Goal: Check status

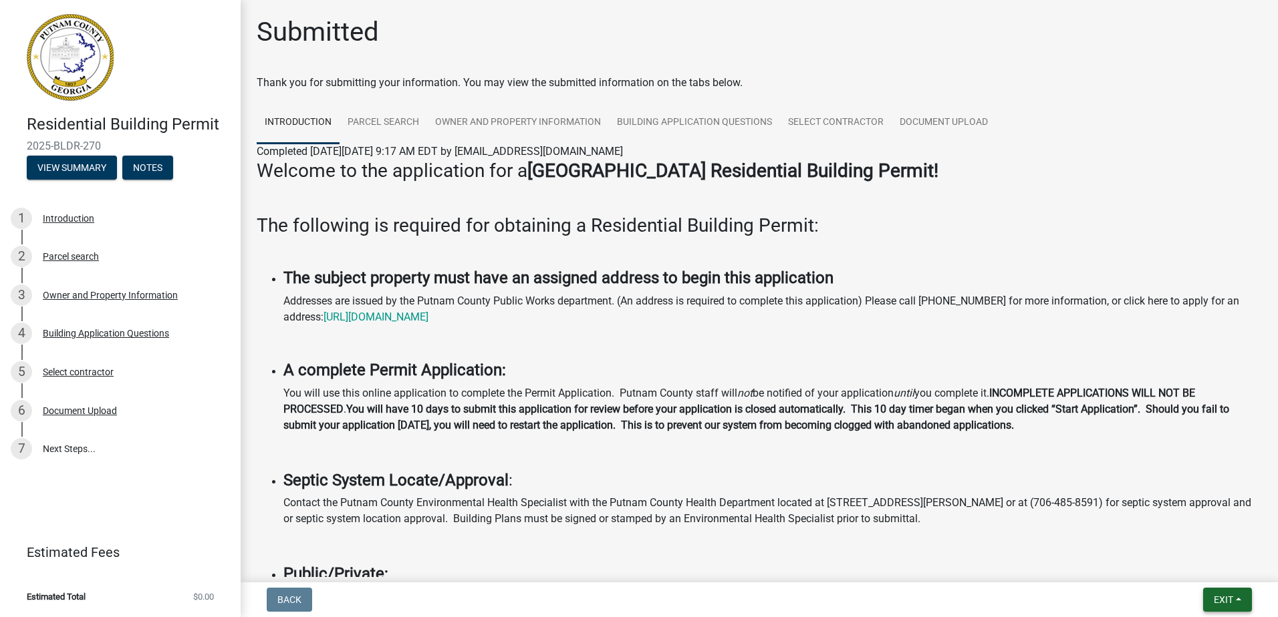
click at [1223, 599] on span "Exit" at bounding box center [1222, 600] width 19 height 11
click at [1197, 564] on button "Save & Exit" at bounding box center [1198, 565] width 107 height 32
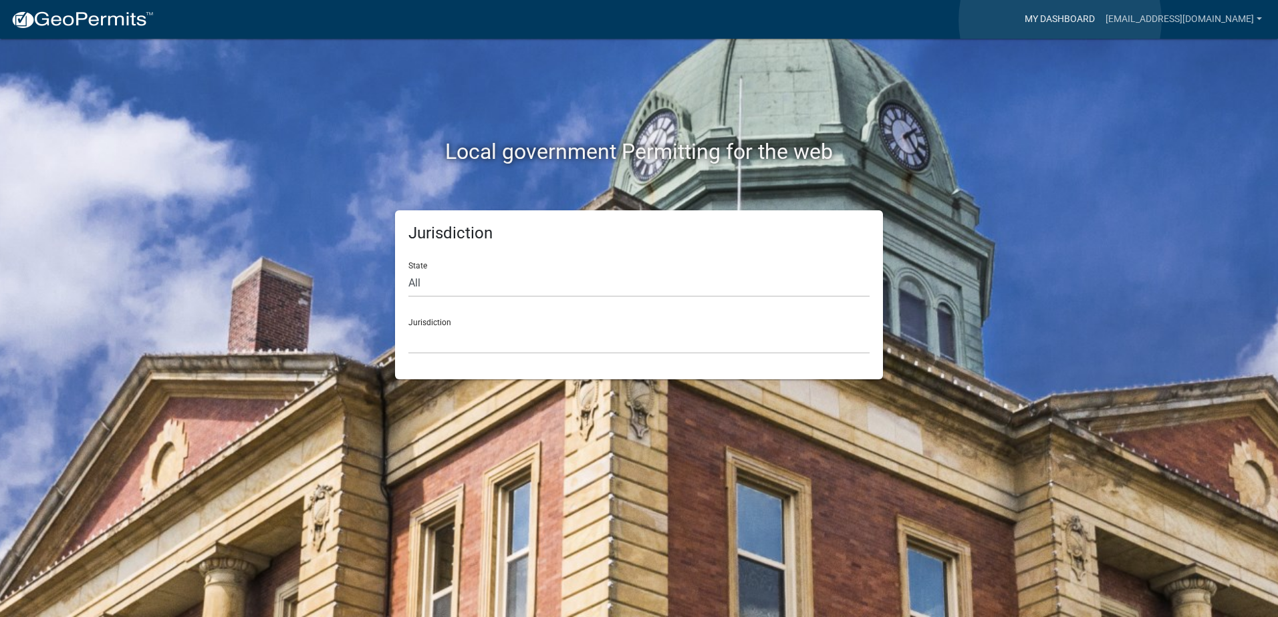
click at [1060, 20] on link "My Dashboard" at bounding box center [1059, 19] width 81 height 25
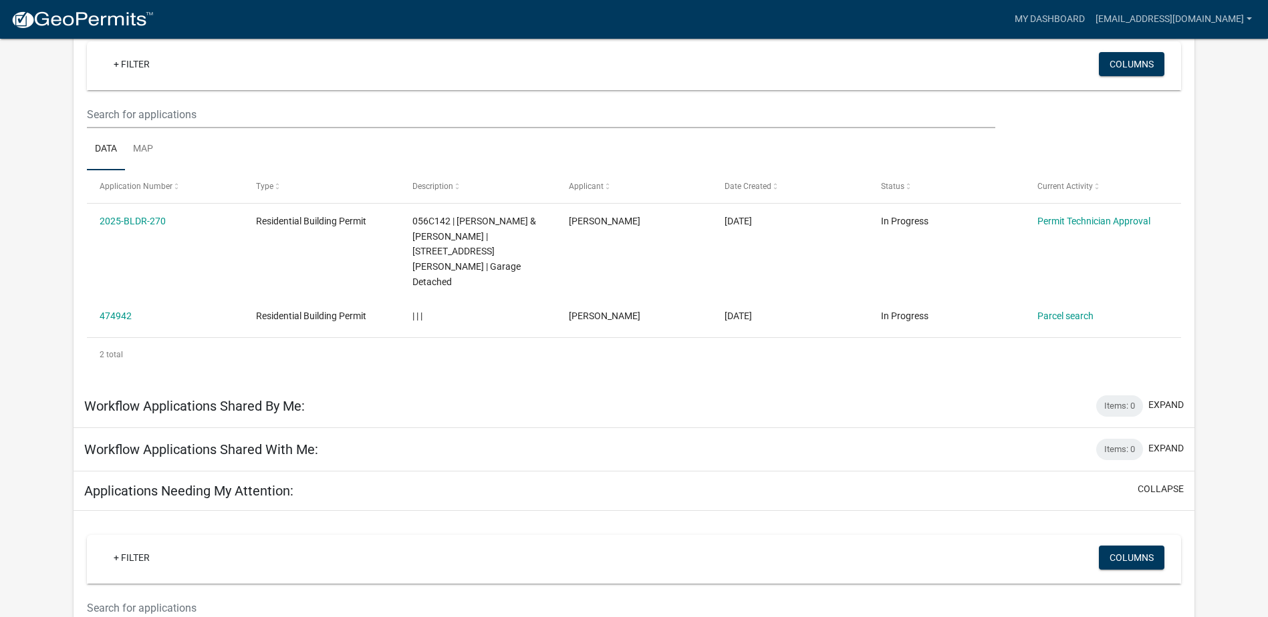
scroll to position [126, 0]
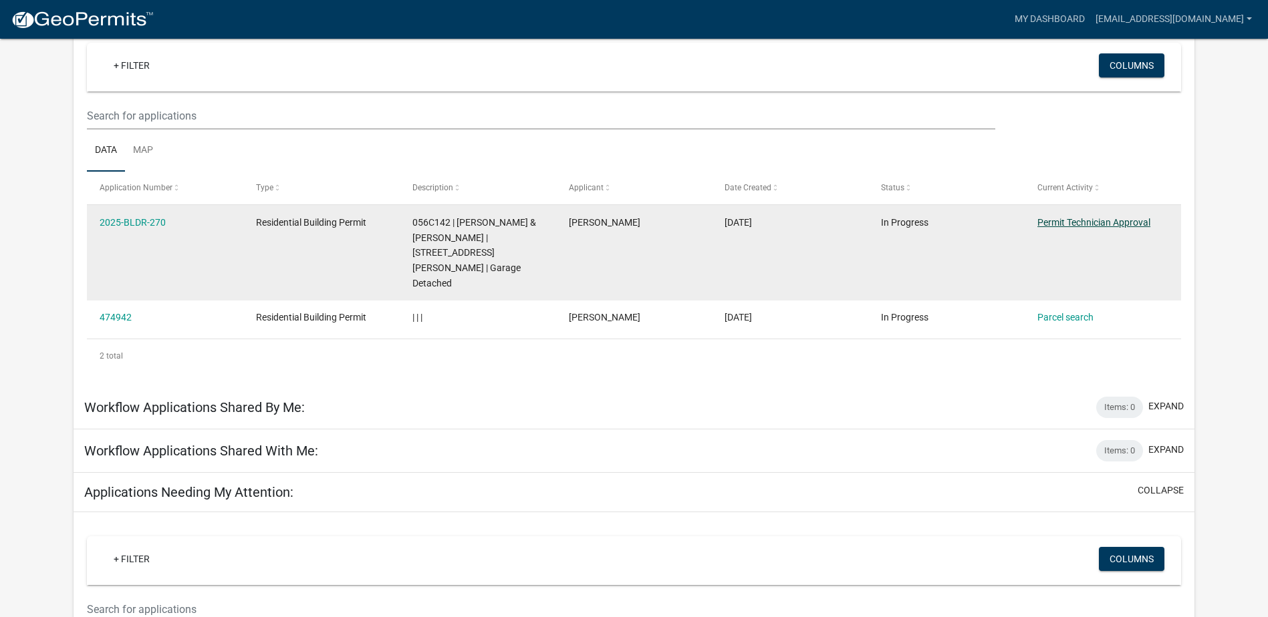
click at [1127, 220] on link "Permit Technician Approval" at bounding box center [1093, 222] width 113 height 11
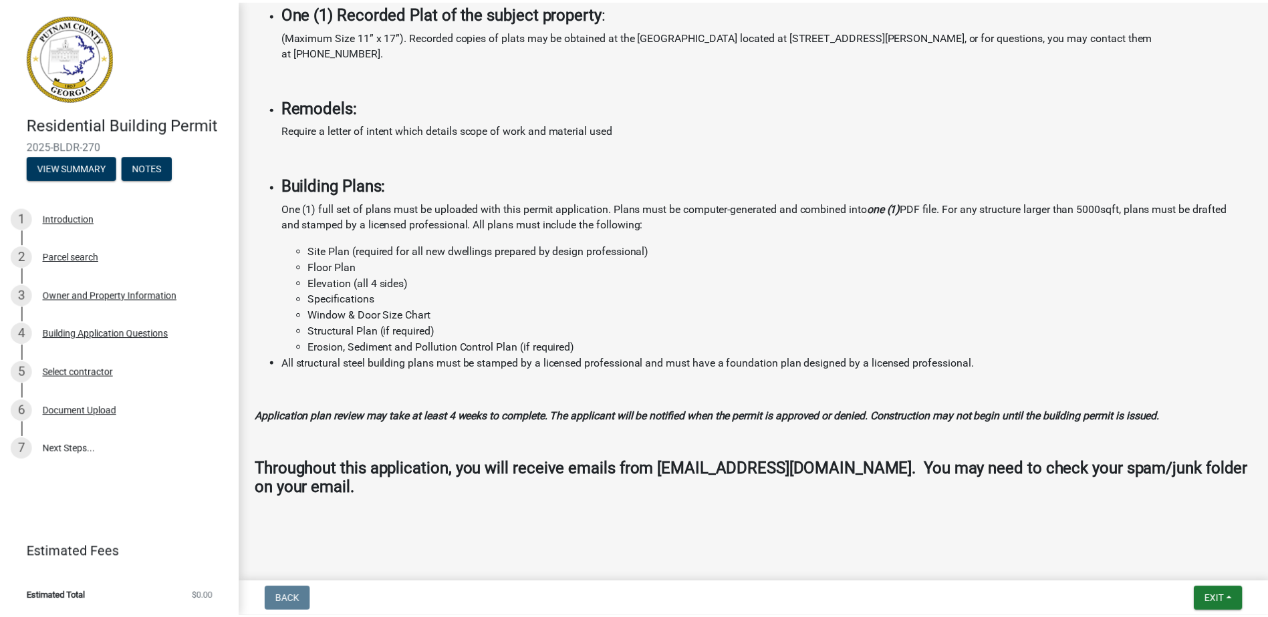
scroll to position [1021, 0]
